Goal: Information Seeking & Learning: Understand process/instructions

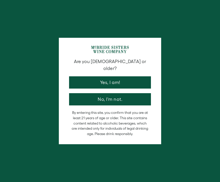
click at [137, 77] on button "Yes, I am!" at bounding box center [110, 83] width 82 height 12
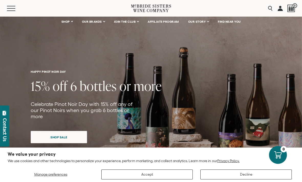
click at [220, 8] on link at bounding box center [280, 8] width 5 height 17
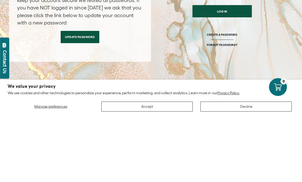
click at [227, 46] on input "email" at bounding box center [222, 45] width 102 height 14
type input "**********"
click at [222, 79] on button "Log in" at bounding box center [221, 79] width 59 height 12
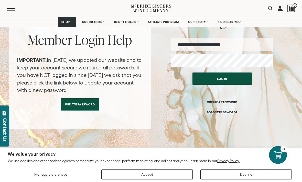
click at [232, 81] on button "Log in" at bounding box center [221, 79] width 59 height 12
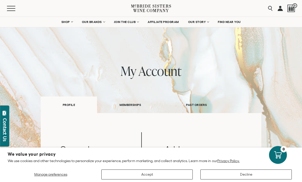
click at [235, 174] on button "Decline" at bounding box center [245, 175] width 91 height 10
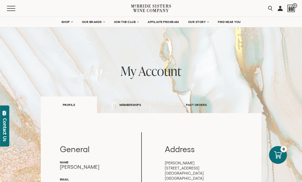
click at [70, 21] on link "SHOP" at bounding box center [67, 22] width 18 height 10
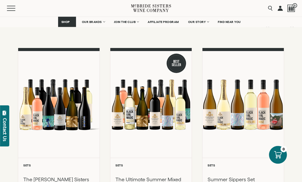
scroll to position [42, 0]
click at [196, 24] on link "OUR STORY" at bounding box center [198, 22] width 27 height 10
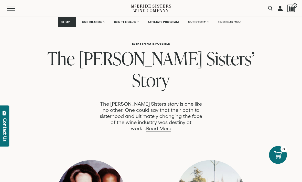
scroll to position [248, 0]
click at [171, 126] on link "Read More" at bounding box center [158, 129] width 25 height 6
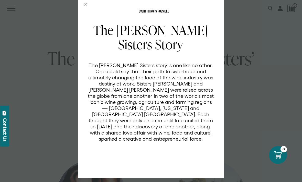
scroll to position [6, 0]
click at [283, 70] on div "EVERYTHING IS POSSIBLE The McBride Sisters Story The McBride Sisters story is o…" at bounding box center [151, 91] width 302 height 182
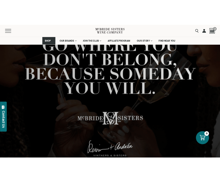
scroll to position [70, 0]
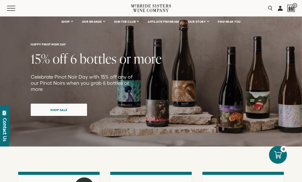
scroll to position [27, 0]
click at [68, 106] on span "Shop Sale" at bounding box center [58, 110] width 35 height 10
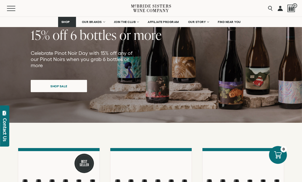
scroll to position [51, 0]
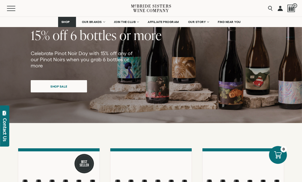
click at [46, 82] on span "Shop Sale" at bounding box center [58, 87] width 35 height 10
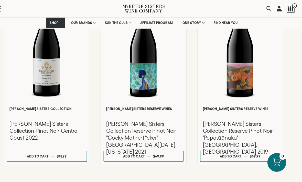
scroll to position [317, 0]
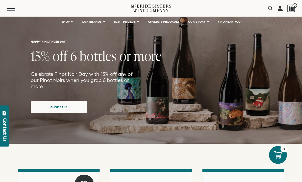
click at [52, 102] on span "Shop Sale" at bounding box center [58, 107] width 35 height 10
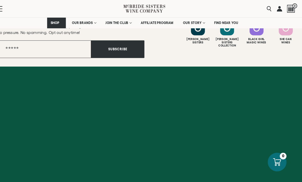
scroll to position [757, 0]
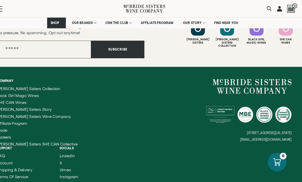
click at [44, 160] on span "Shipping & Delivery" at bounding box center [27, 162] width 34 height 4
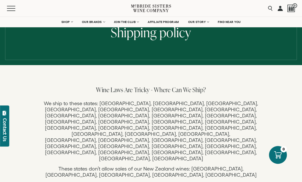
scroll to position [57, 0]
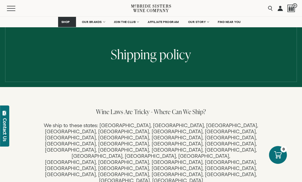
scroll to position [0, 0]
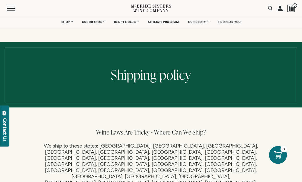
click at [65, 21] on span "SHOP" at bounding box center [65, 22] width 9 height 4
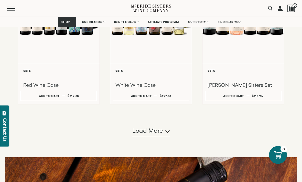
scroll to position [452, 0]
